Goal: Navigation & Orientation: Find specific page/section

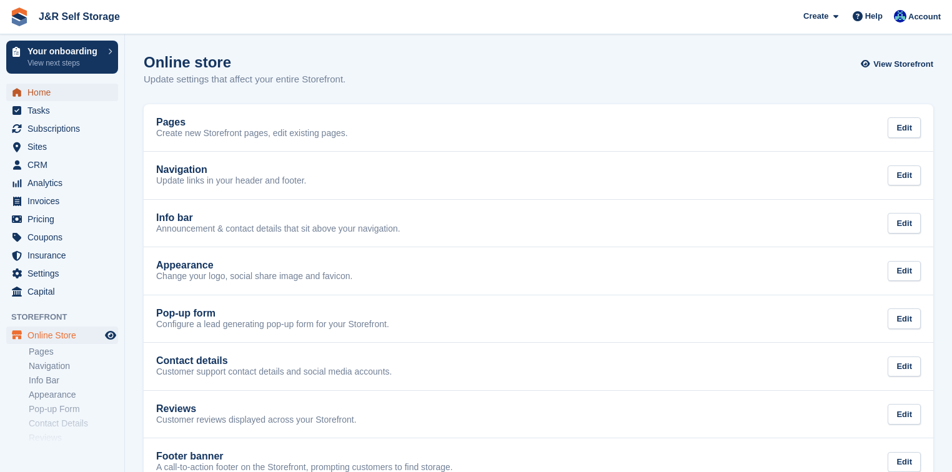
click at [42, 90] on span "Home" at bounding box center [64, 92] width 75 height 17
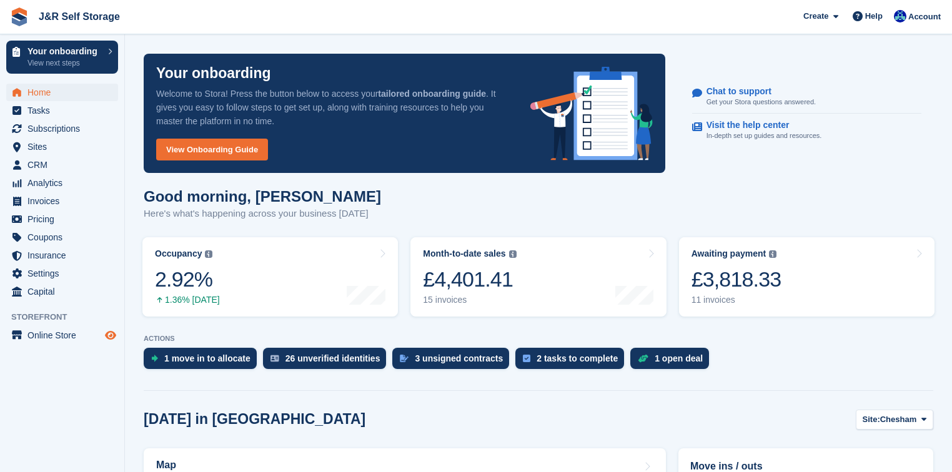
click at [110, 333] on icon "Preview store" at bounding box center [110, 335] width 11 height 10
click at [39, 187] on span "Analytics" at bounding box center [64, 182] width 75 height 17
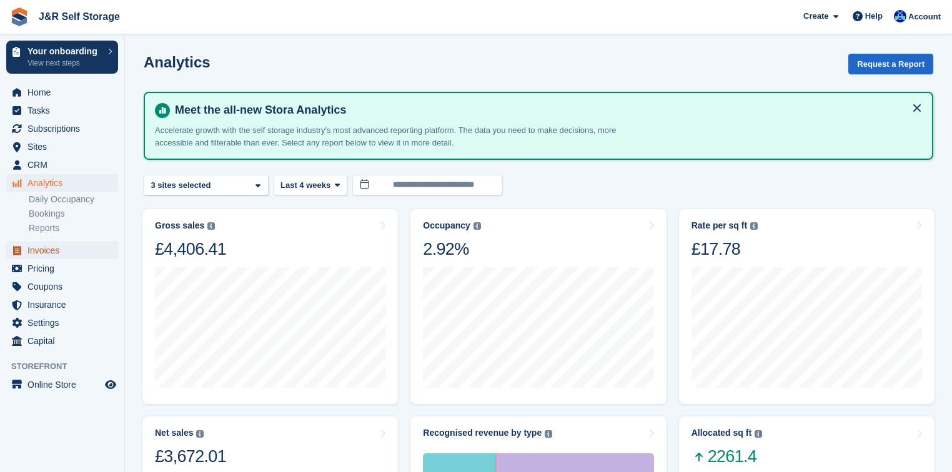
click at [41, 251] on span "Invoices" at bounding box center [64, 250] width 75 height 17
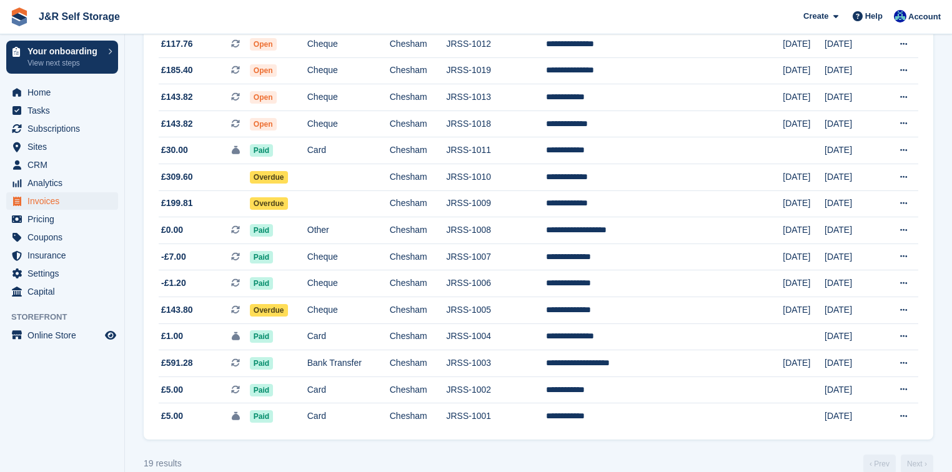
scroll to position [307, 0]
